Goal: Find specific page/section: Find specific page/section

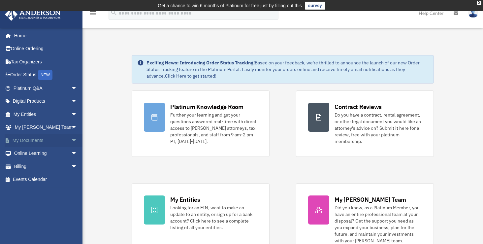
click at [71, 140] on span "arrow_drop_down" at bounding box center [77, 141] width 13 height 14
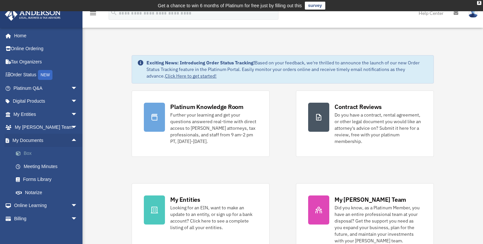
click at [53, 151] on link "Box" at bounding box center [48, 153] width 78 height 13
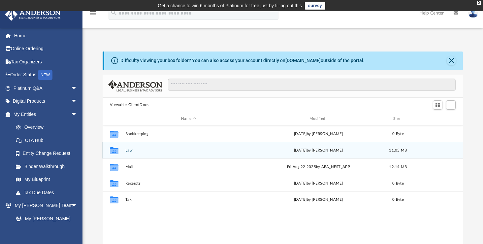
scroll to position [145, 355]
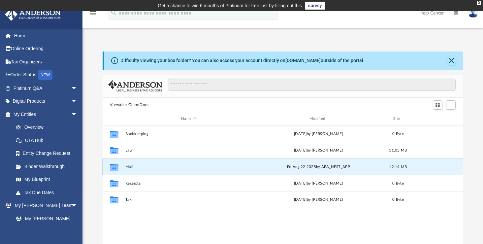
click at [136, 167] on button "Mail" at bounding box center [188, 167] width 127 height 4
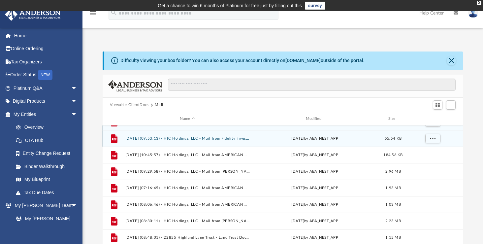
scroll to position [33, 0]
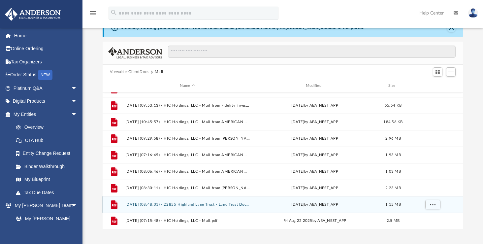
click at [243, 203] on button "2025.07.31 (08:48:01) - 22855 Highland Lane Trust - Land Trust Documents from S…" at bounding box center [187, 204] width 124 height 4
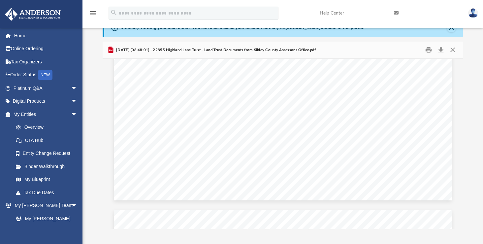
scroll to position [2022, 0]
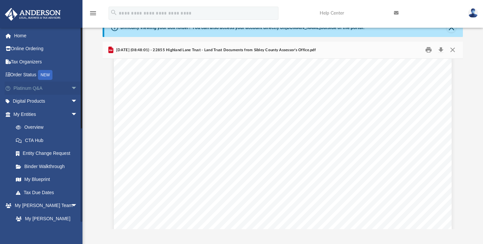
click at [54, 90] on link "Platinum Q&A arrow_drop_down" at bounding box center [46, 87] width 83 height 13
